Goal: Information Seeking & Learning: Find specific fact

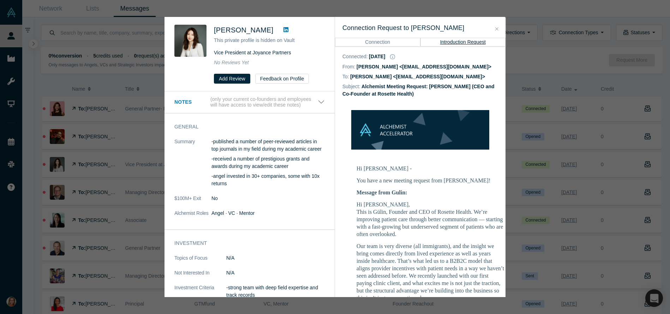
click at [495, 28] on icon "Close" at bounding box center [496, 28] width 3 height 5
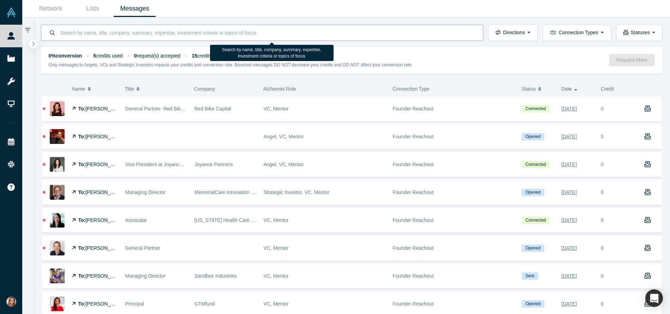
click at [86, 33] on input at bounding box center [268, 32] width 416 height 17
paste input "[PERSON_NAME]"
type input "[PERSON_NAME]"
